Goal: Task Accomplishment & Management: Use online tool/utility

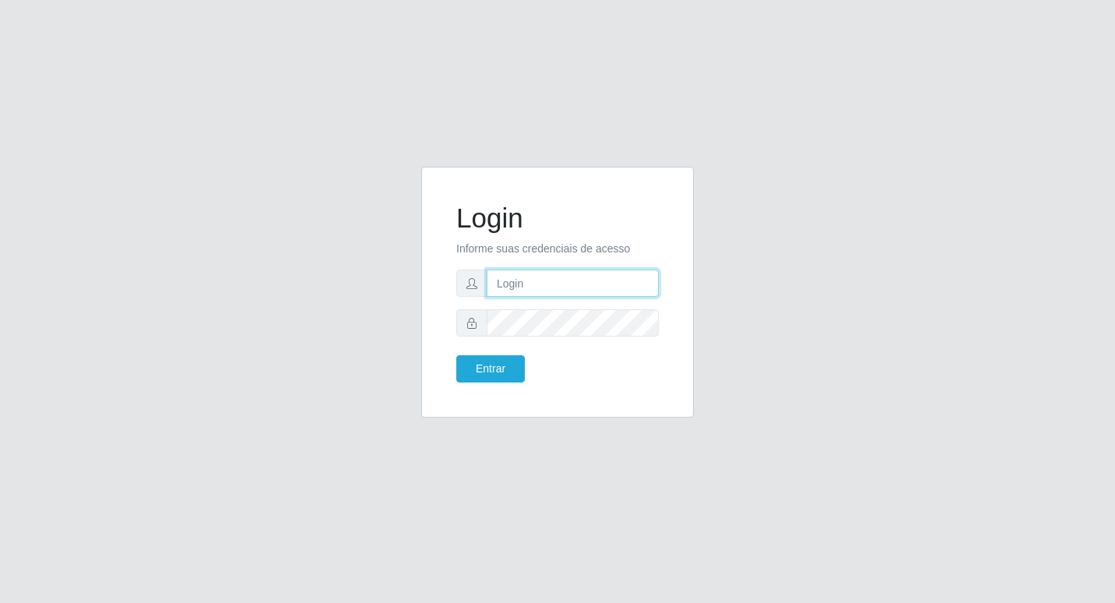
click at [546, 279] on input "text" at bounding box center [573, 283] width 172 height 27
type input "Fabricio@B6"
click at [456, 355] on button "Entrar" at bounding box center [490, 368] width 69 height 27
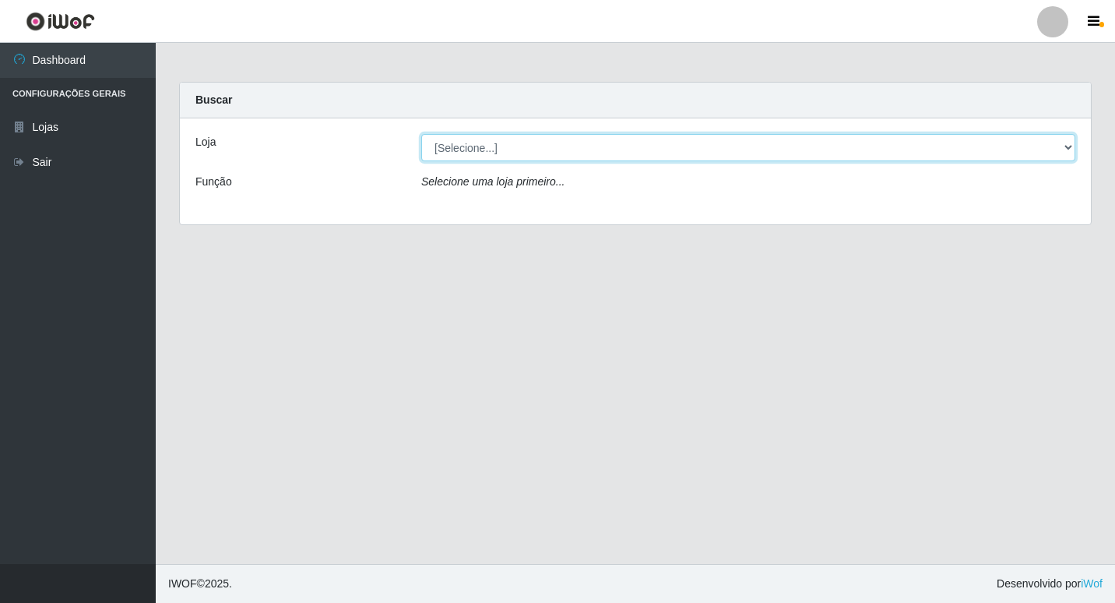
click at [1066, 139] on select "[Selecione...] Bemais Supermercados - B6 Colibris" at bounding box center [748, 147] width 654 height 27
select select "406"
click at [421, 134] on select "[Selecione...] Bemais Supermercados - B6 Colibris" at bounding box center [748, 147] width 654 height 27
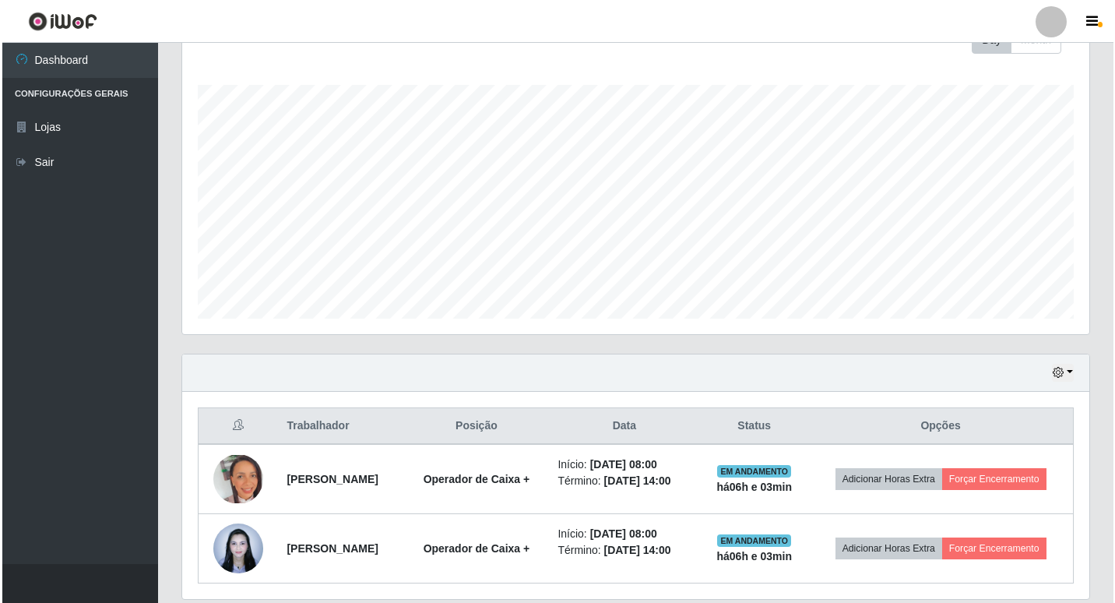
scroll to position [293, 0]
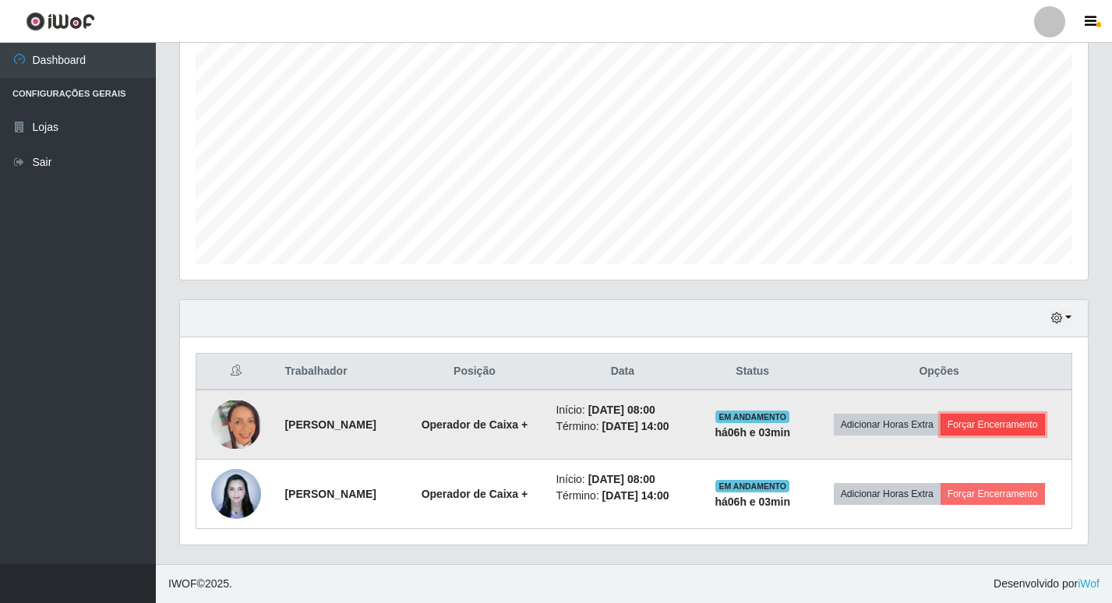
click at [1004, 427] on button "Forçar Encerramento" at bounding box center [992, 425] width 104 height 22
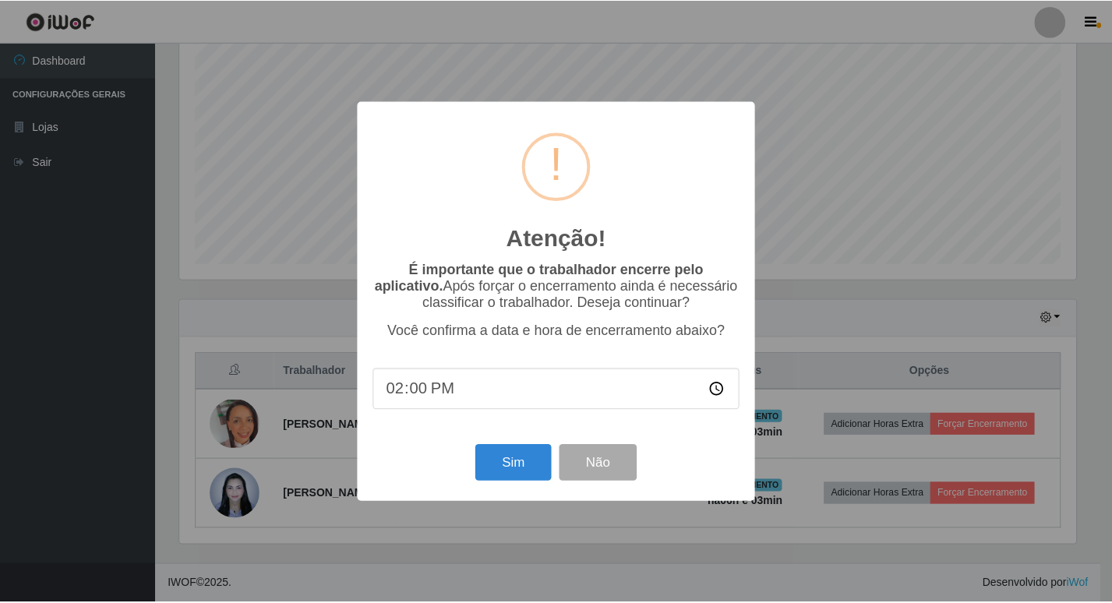
scroll to position [323, 900]
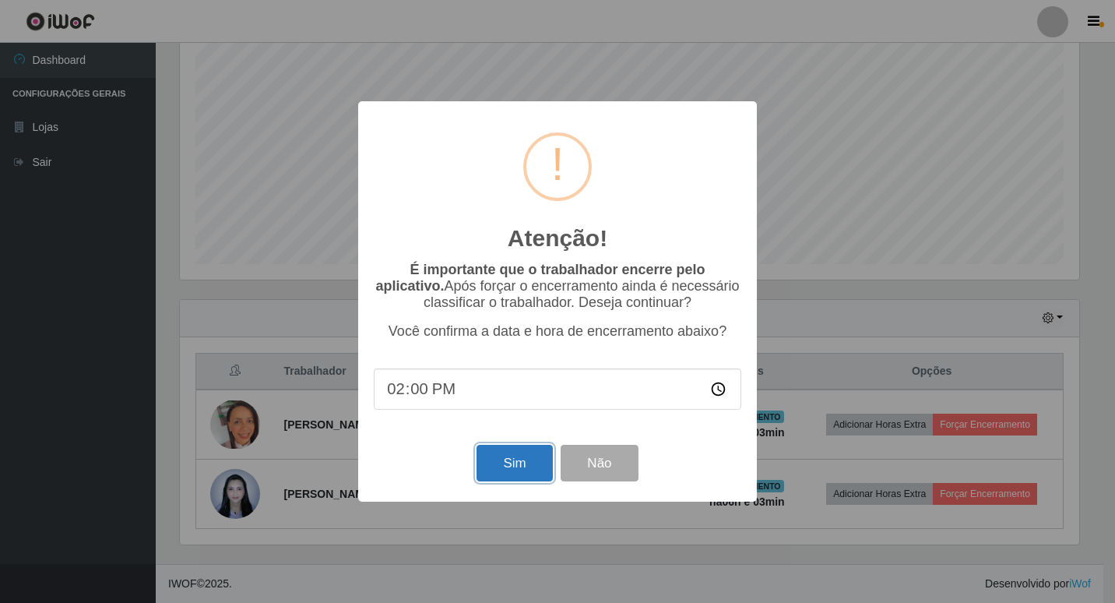
click at [507, 472] on button "Sim" at bounding box center [515, 463] width 76 height 37
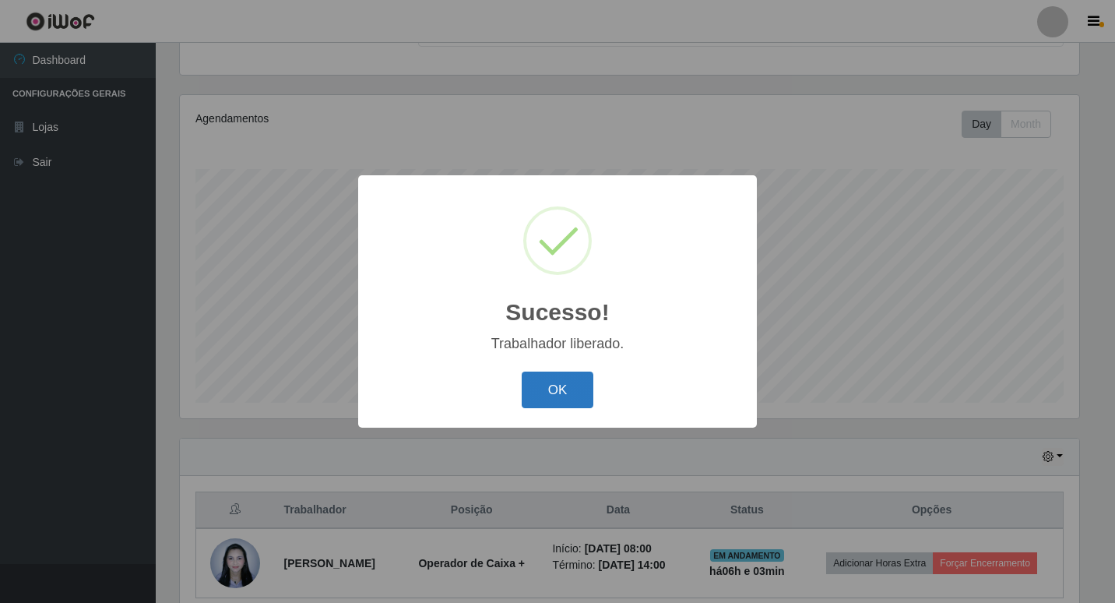
click at [576, 379] on button "OK" at bounding box center [558, 390] width 72 height 37
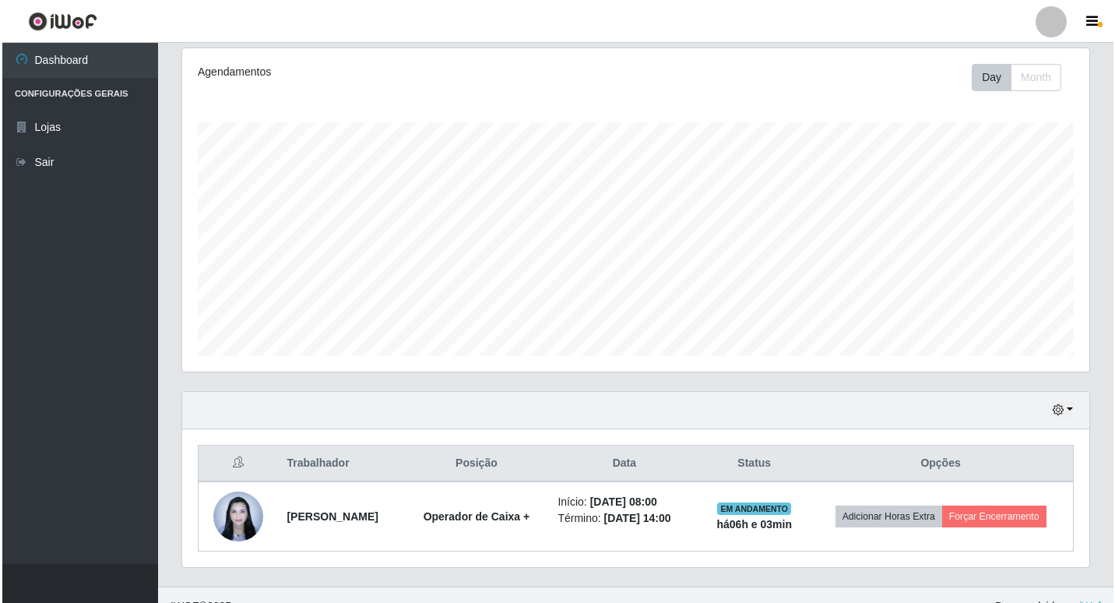
scroll to position [224, 0]
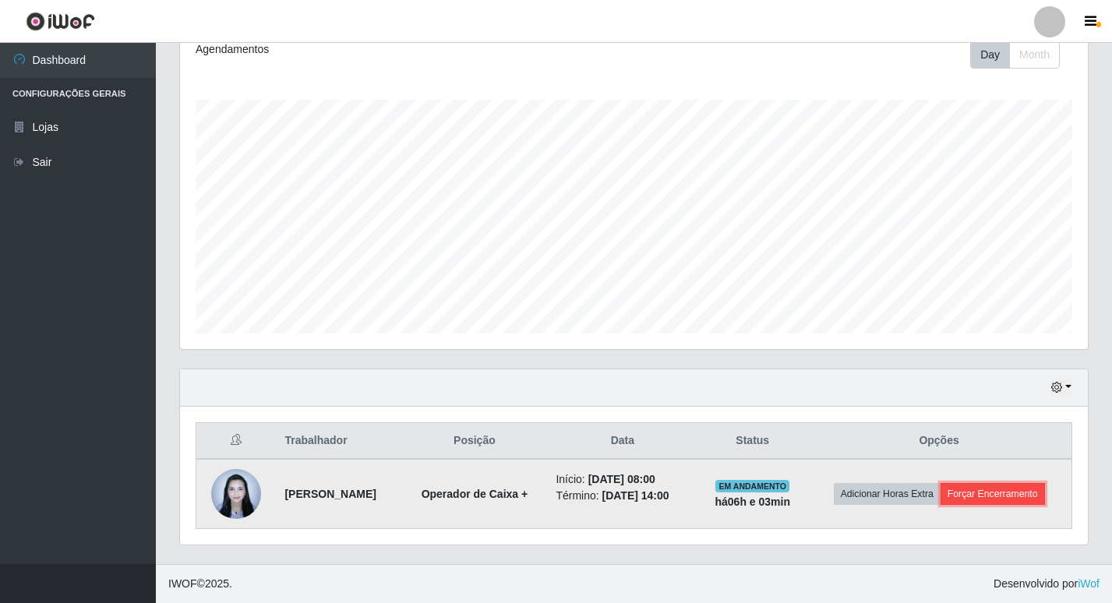
click at [1034, 495] on button "Forçar Encerramento" at bounding box center [992, 494] width 104 height 22
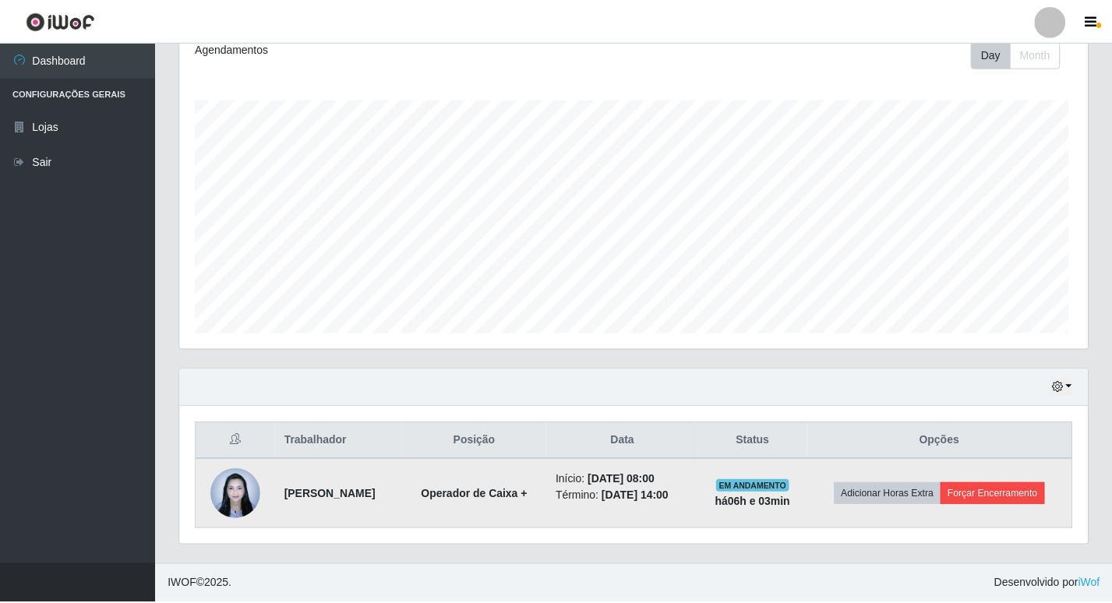
scroll to position [323, 900]
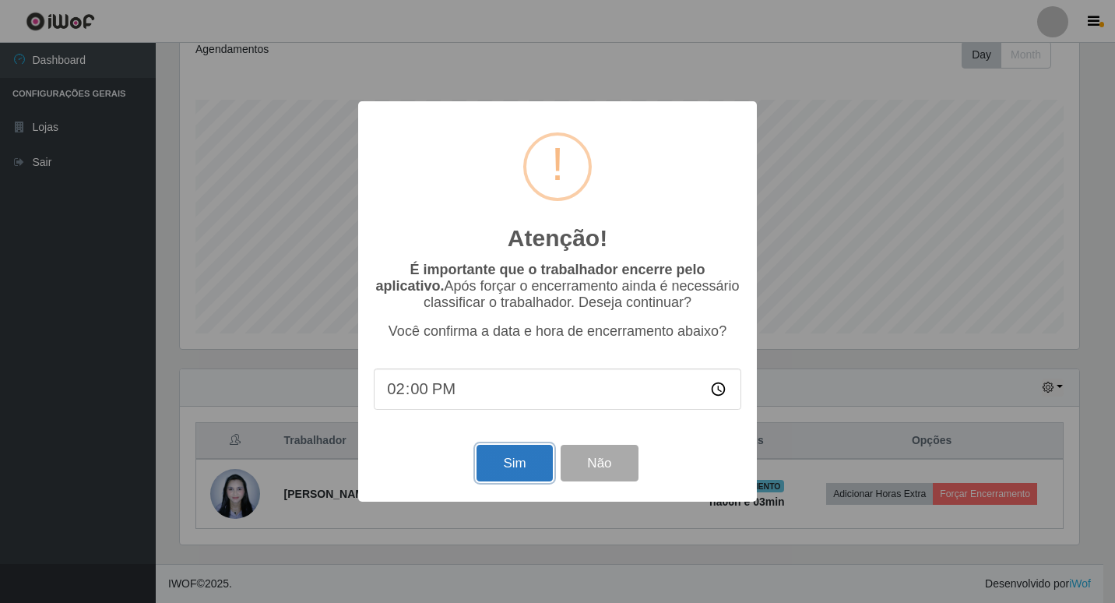
click at [519, 476] on button "Sim" at bounding box center [515, 463] width 76 height 37
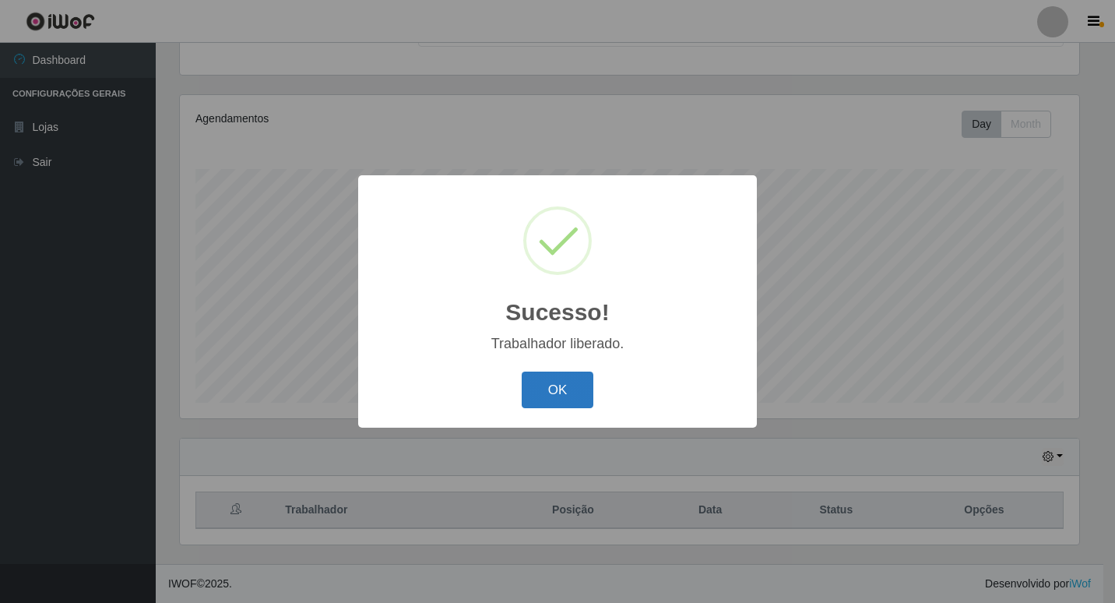
click at [568, 395] on button "OK" at bounding box center [558, 390] width 72 height 37
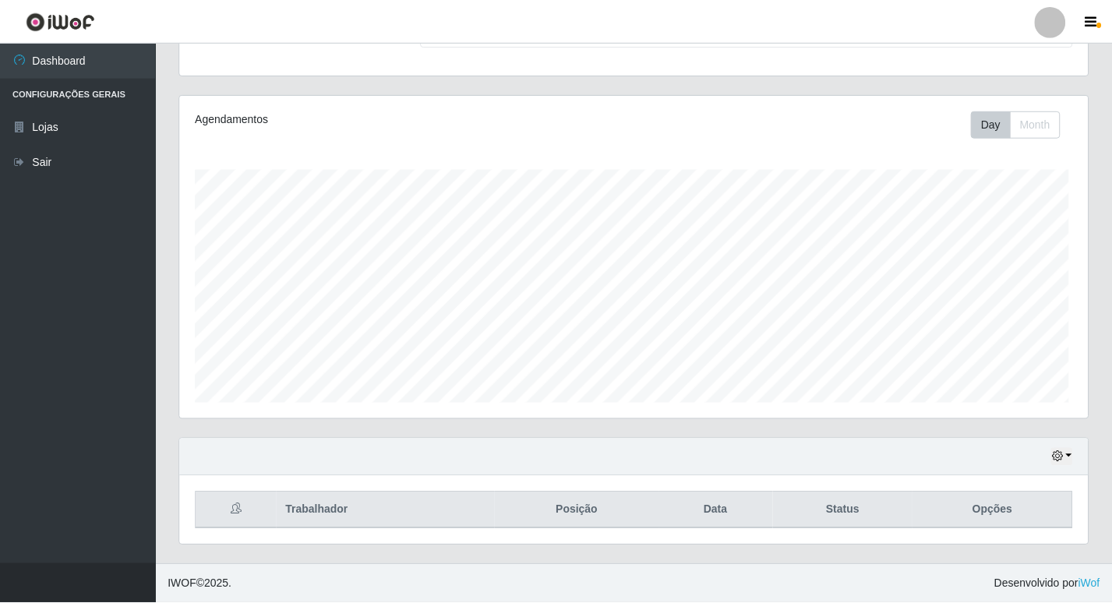
scroll to position [323, 907]
